Goal: Task Accomplishment & Management: Complete application form

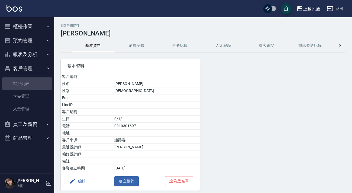
click at [24, 87] on link "客戶列表" at bounding box center [27, 83] width 50 height 12
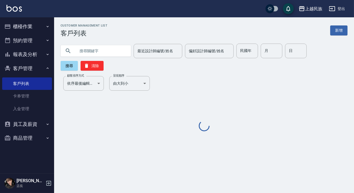
click at [118, 53] on input "text" at bounding box center [101, 51] width 51 height 15
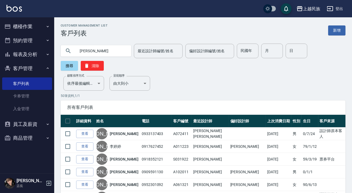
type input "[PERSON_NAME]"
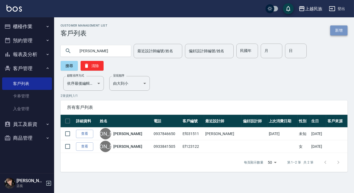
click at [337, 27] on link "新增" at bounding box center [338, 30] width 17 height 10
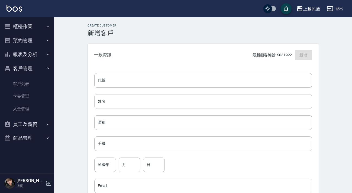
click at [115, 99] on input "姓名" at bounding box center [203, 101] width 218 height 15
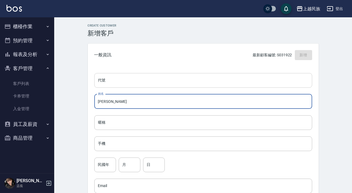
click at [109, 84] on input "代號" at bounding box center [203, 80] width 218 height 15
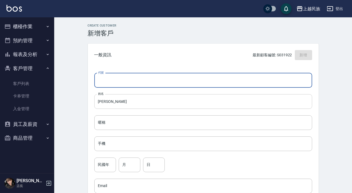
click at [103, 100] on input "[PERSON_NAME]" at bounding box center [203, 101] width 218 height 15
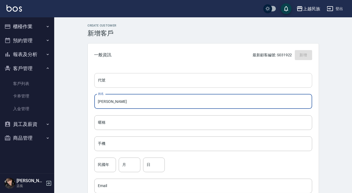
type input "[PERSON_NAME]"
click at [107, 85] on input "代號" at bounding box center [203, 80] width 218 height 15
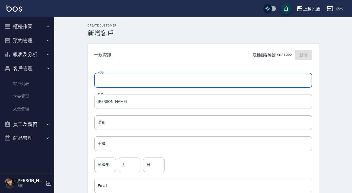
click at [100, 101] on input "[PERSON_NAME]" at bounding box center [203, 101] width 218 height 15
click at [107, 83] on input "代號" at bounding box center [203, 80] width 218 height 15
click at [103, 83] on input "EF112012" at bounding box center [196, 80] width 205 height 15
click at [103, 81] on input "EF112012" at bounding box center [196, 80] width 205 height 15
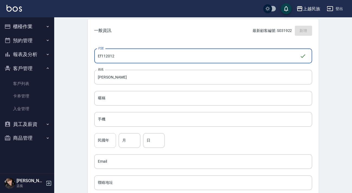
type input "Ef112012"
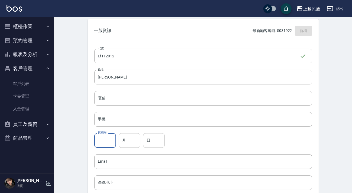
click at [101, 144] on input "民國年" at bounding box center [105, 140] width 22 height 15
type input "92"
click at [131, 143] on input "月" at bounding box center [130, 140] width 22 height 15
type input "11"
click at [147, 142] on input "日" at bounding box center [154, 140] width 22 height 15
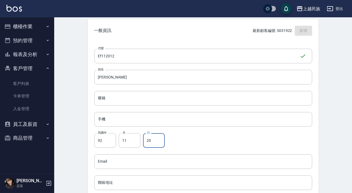
type input "20"
click at [136, 130] on div "代號 Ef112012 ​ 代號 姓名 [PERSON_NAME] 姓名 暱稱 暱稱 手機 手機 民國年 92 民國年 月 11 月 日 20 日 Email…" at bounding box center [203, 173] width 231 height 263
click at [143, 121] on input "手機" at bounding box center [203, 119] width 218 height 15
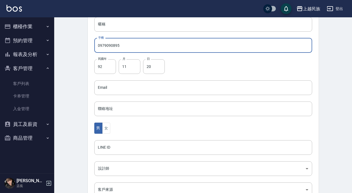
scroll to position [123, 0]
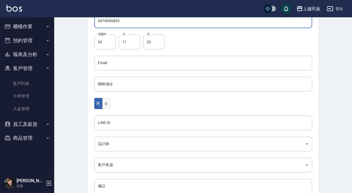
type input "0979090895"
click at [110, 106] on button "女" at bounding box center [106, 103] width 8 height 11
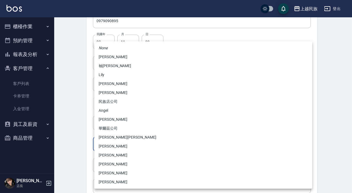
click at [120, 142] on body "上越民族 登出 櫃檯作業 打帳單 帳單列表 現金收支登錄 材料自購登錄 每日結帳 排班表 現場電腦打卡 預約管理 預約管理 單日預約紀錄 單週預約紀錄 報表及…" at bounding box center [176, 53] width 352 height 352
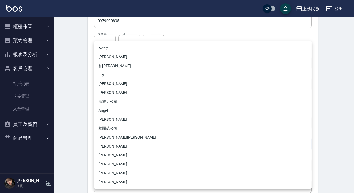
click at [122, 136] on li "[PERSON_NAME][PERSON_NAME]" at bounding box center [203, 137] width 218 height 9
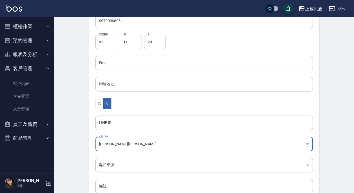
type input "c8d903bb-b6d8-47fe-8ba7-91244d5a57f6"
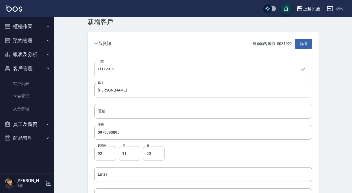
scroll to position [0, 0]
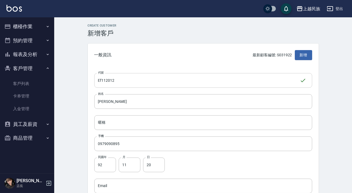
click at [119, 81] on input "Ef112012" at bounding box center [196, 80] width 205 height 15
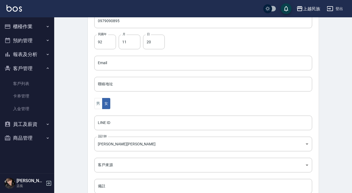
scroll to position [159, 0]
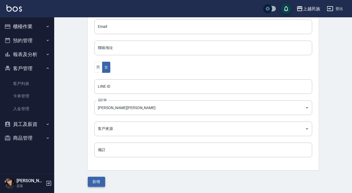
type input "Ef112021"
click at [97, 181] on button "新增" at bounding box center [96, 182] width 17 height 10
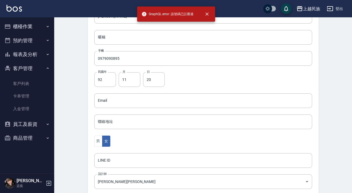
scroll to position [0, 0]
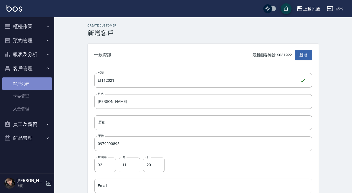
click at [22, 86] on link "客戶列表" at bounding box center [27, 83] width 50 height 12
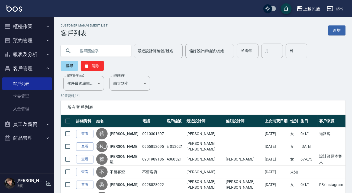
click at [78, 53] on input "text" at bounding box center [101, 51] width 51 height 15
type input "0979090895"
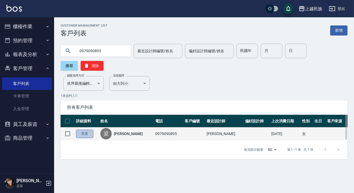
click at [85, 133] on link "查看" at bounding box center [84, 134] width 17 height 8
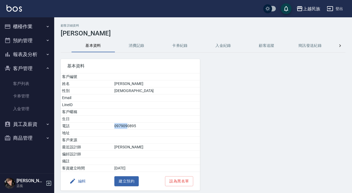
drag, startPoint x: 134, startPoint y: 125, endPoint x: 146, endPoint y: 126, distance: 12.5
click at [146, 126] on td "0979090895" at bounding box center [156, 126] width 87 height 7
click at [148, 127] on td "0979090895" at bounding box center [156, 126] width 87 height 7
click at [23, 25] on button "櫃檯作業" at bounding box center [27, 26] width 50 height 14
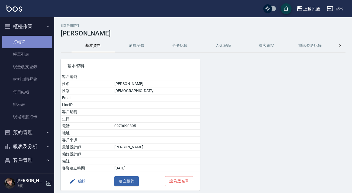
click at [28, 44] on link "打帳單" at bounding box center [27, 42] width 50 height 12
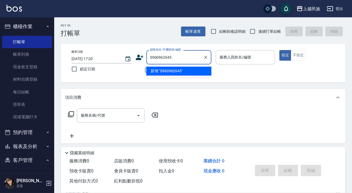
drag, startPoint x: 172, startPoint y: 72, endPoint x: 158, endPoint y: 70, distance: 14.7
click at [172, 72] on li "新增 "0960962045"" at bounding box center [178, 71] width 65 height 9
type input "0960962045"
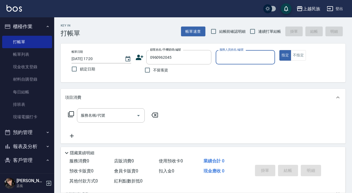
click at [138, 58] on icon at bounding box center [140, 57] width 8 height 5
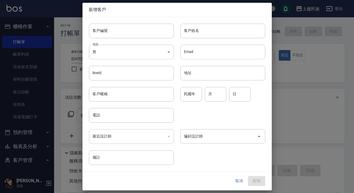
type input "0960962045"
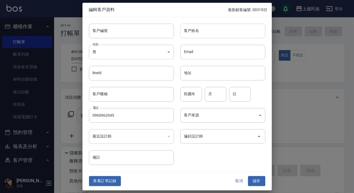
click at [203, 36] on input "客戶姓名" at bounding box center [223, 31] width 85 height 15
type input "j"
click at [223, 30] on input "[PERSON_NAME]" at bounding box center [223, 31] width 85 height 15
type input "[PERSON_NAME]"
click at [230, 120] on body "上越民族 登出 櫃檯作業 打帳單 帳單列表 現金收支登錄 材料自購登錄 每日結帳 排班表 現場電腦打卡 預約管理 預約管理 單日預約紀錄 單週預約紀錄 報表及…" at bounding box center [177, 132] width 354 height 264
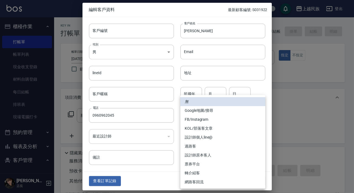
click at [224, 117] on li "FB/Instagram" at bounding box center [223, 119] width 85 height 9
type input "FB/Instagram"
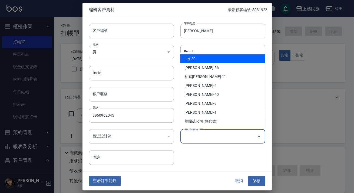
click at [243, 140] on input "偏好設計師" at bounding box center [219, 136] width 72 height 9
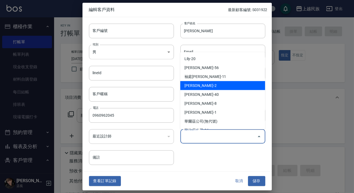
click at [220, 81] on li "[PERSON_NAME]-2" at bounding box center [222, 85] width 85 height 9
type input "[PERSON_NAME]"
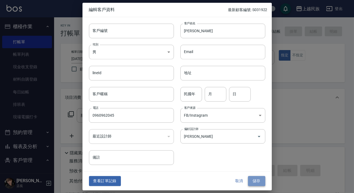
click at [260, 177] on button "儲存" at bounding box center [256, 181] width 17 height 10
